Goal: Communication & Community: Answer question/provide support

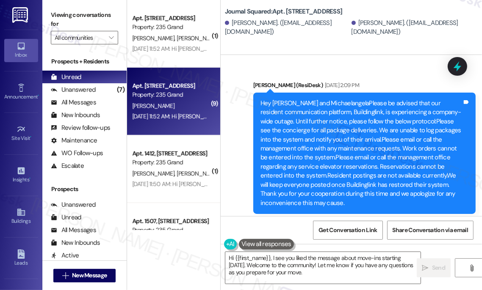
scroll to position [11990, 0]
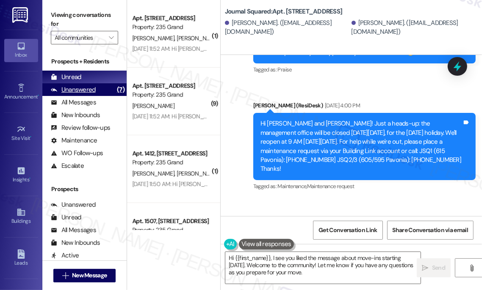
click at [102, 86] on div "Unanswered (7)" at bounding box center [84, 89] width 84 height 13
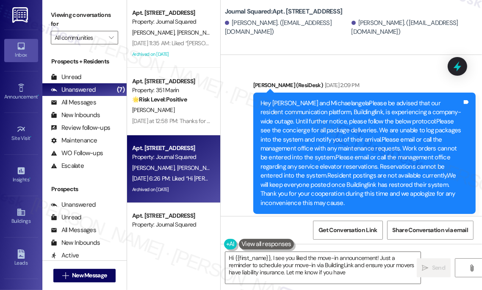
scroll to position [12990, 0]
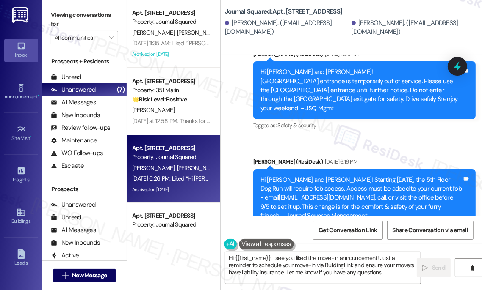
type textarea "Hi {{first_name}}, I see you liked the move-in announcement! Just a reminder to…"
click at [101, 39] on input "All communities" at bounding box center [80, 38] width 50 height 14
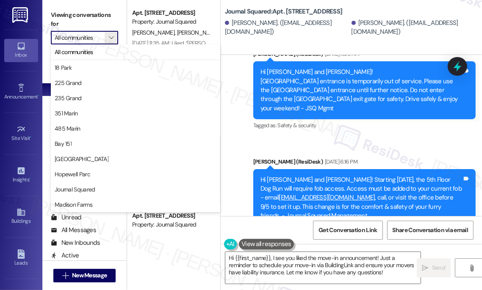
click at [283, 54] on div "Journal Squared: Apt. 5103, [STREET_ADDRESS][PERSON_NAME]. ([EMAIL_ADDRESS][DOM…" at bounding box center [351, 27] width 261 height 55
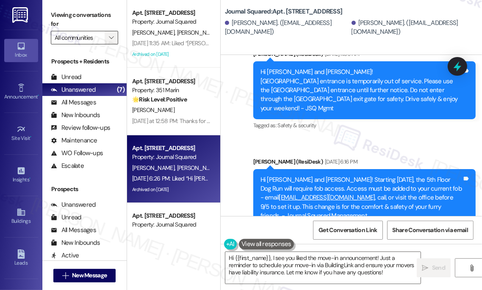
click at [106, 41] on button "" at bounding box center [112, 38] width 14 height 14
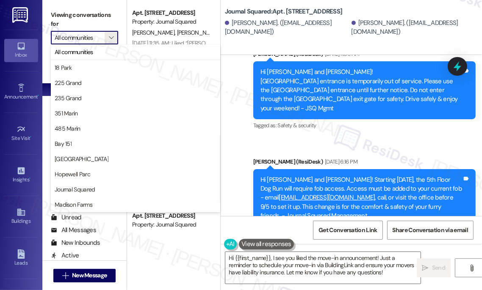
click at [284, 157] on div "[PERSON_NAME] (ResiDesk) [DATE] 6:16 PM" at bounding box center [364, 163] width 222 height 12
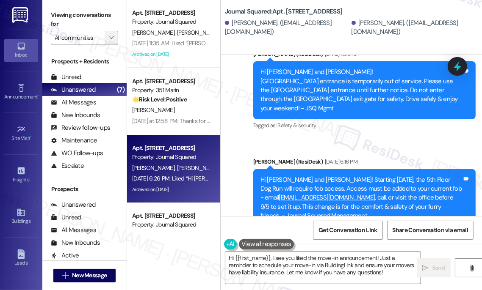
click at [110, 36] on icon "" at bounding box center [111, 37] width 5 height 7
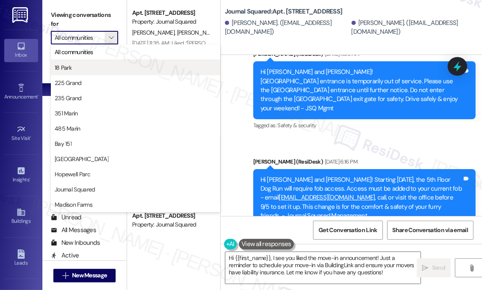
click at [88, 61] on button "18 Park" at bounding box center [135, 67] width 169 height 15
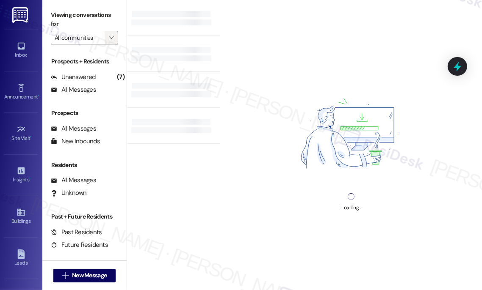
type input "18 Park"
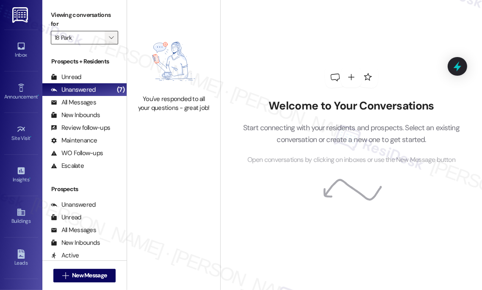
click at [110, 41] on icon "" at bounding box center [111, 37] width 5 height 7
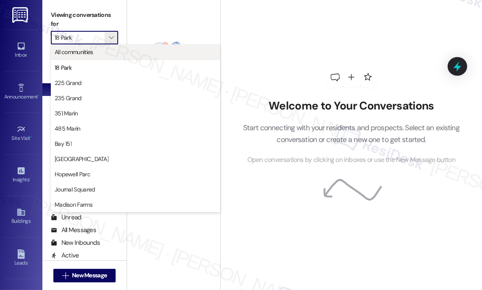
click at [88, 52] on span "All communities" at bounding box center [74, 52] width 39 height 8
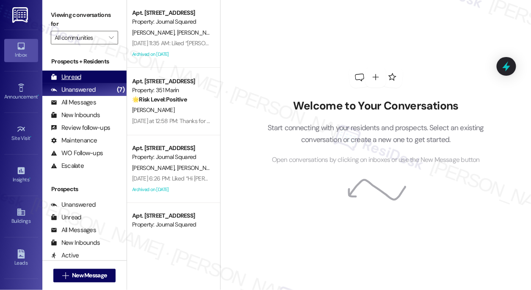
click at [84, 81] on div "Unread (0)" at bounding box center [84, 77] width 84 height 13
